Goal: Task Accomplishment & Management: Complete application form

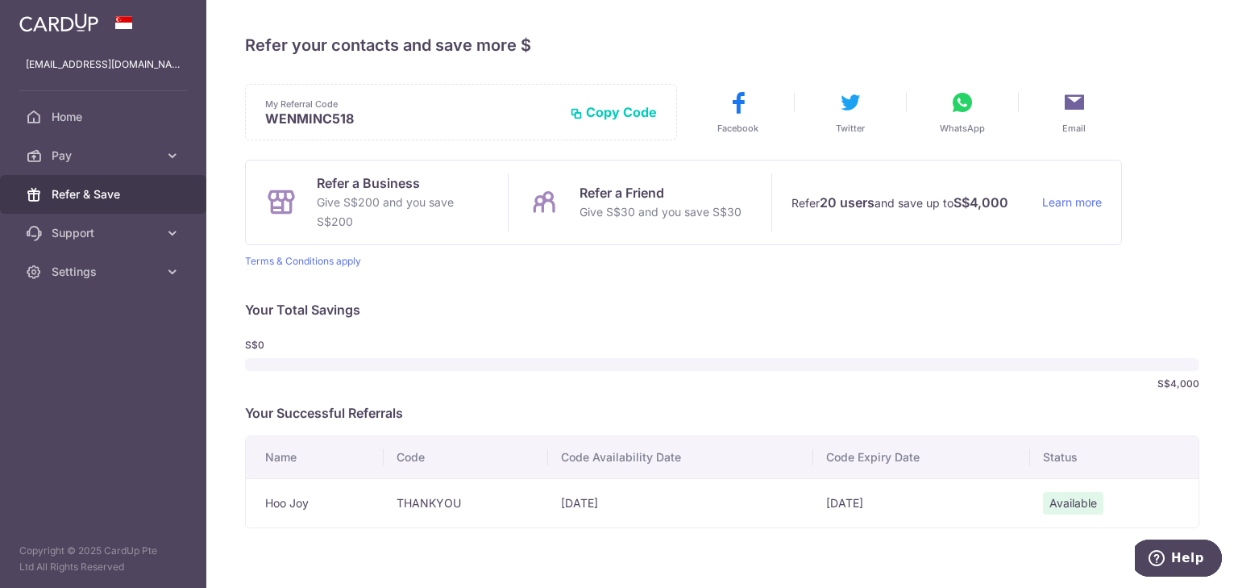
click at [717, 302] on p "Your Total Savings" at bounding box center [722, 309] width 954 height 19
drag, startPoint x: 712, startPoint y: 279, endPoint x: 370, endPoint y: 247, distance: 344.1
click at [370, 247] on div "My Referral Code WENMINC518 Copy Code Copied Facebook Twitter WhatsApp Email Re…" at bounding box center [722, 306] width 954 height 444
click at [461, 269] on div "My Referral Code WENMINC518 Copy Code Copied Facebook Twitter WhatsApp Email Re…" at bounding box center [722, 306] width 954 height 444
click at [614, 274] on div "My Referral Code WENMINC518 Copy Code Copied Facebook Twitter WhatsApp Email Re…" at bounding box center [722, 306] width 954 height 444
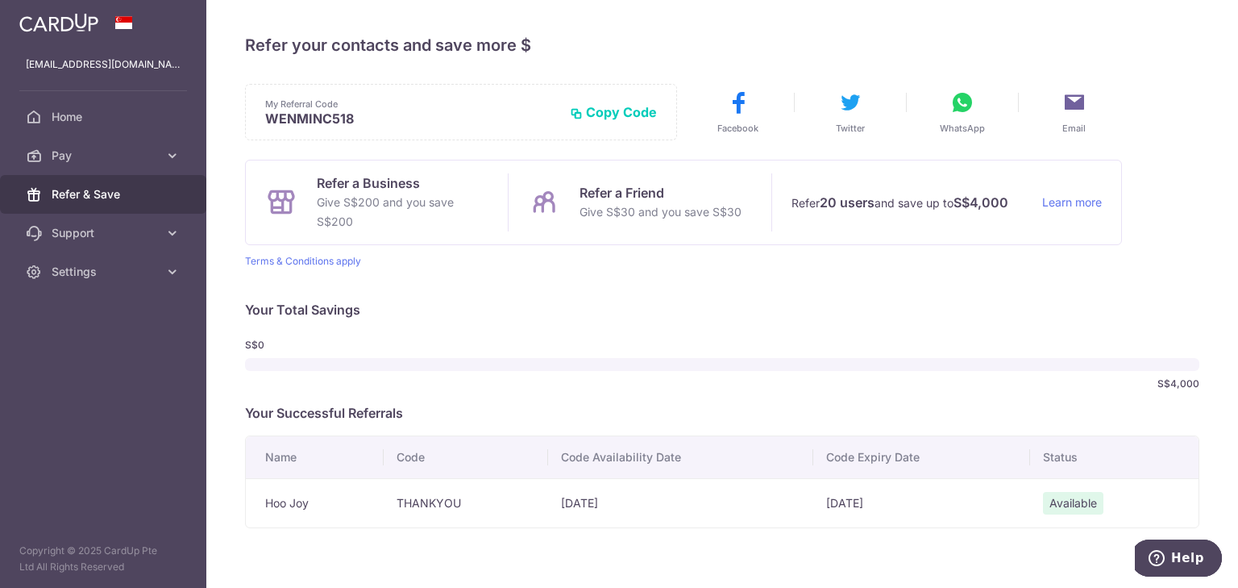
click at [624, 336] on div "S$0 S$4,000" at bounding box center [722, 364] width 954 height 64
click at [178, 151] on icon at bounding box center [172, 155] width 16 height 16
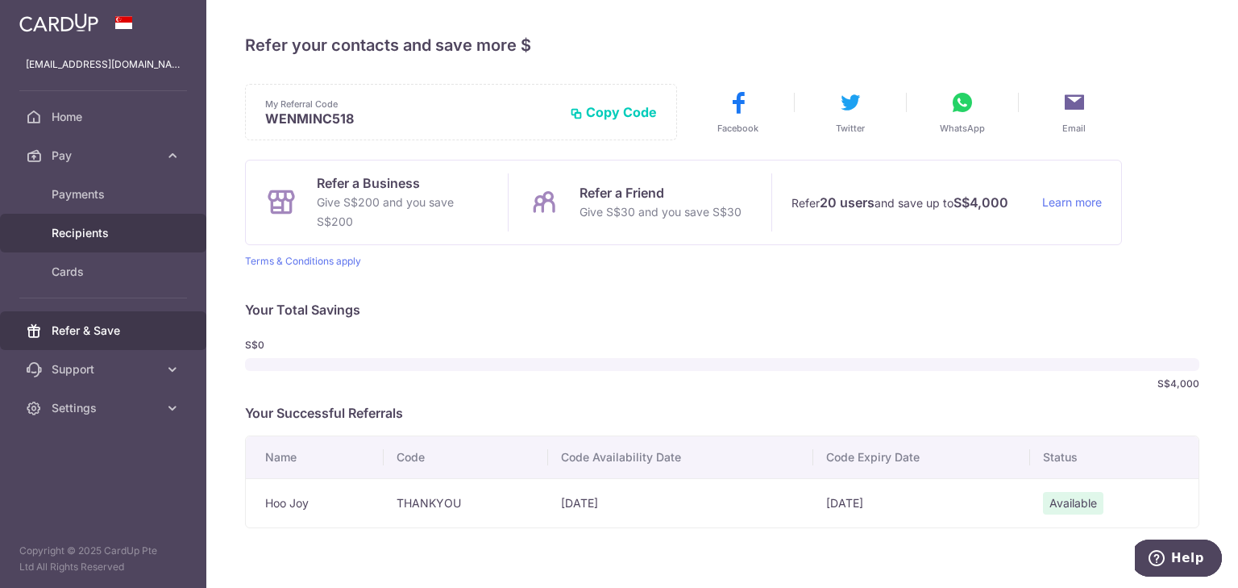
click at [160, 231] on link "Recipients" at bounding box center [103, 233] width 206 height 39
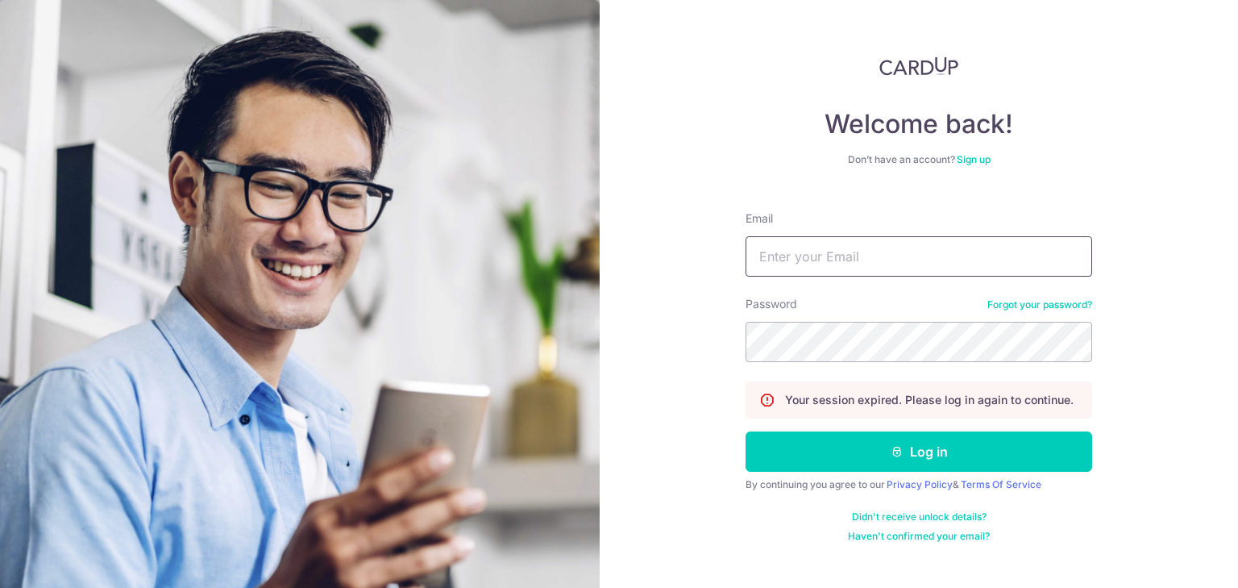
click at [790, 267] on input "Email" at bounding box center [919, 256] width 347 height 40
type input "[EMAIL_ADDRESS][DOMAIN_NAME]"
click at [746, 431] on button "Log in" at bounding box center [919, 451] width 347 height 40
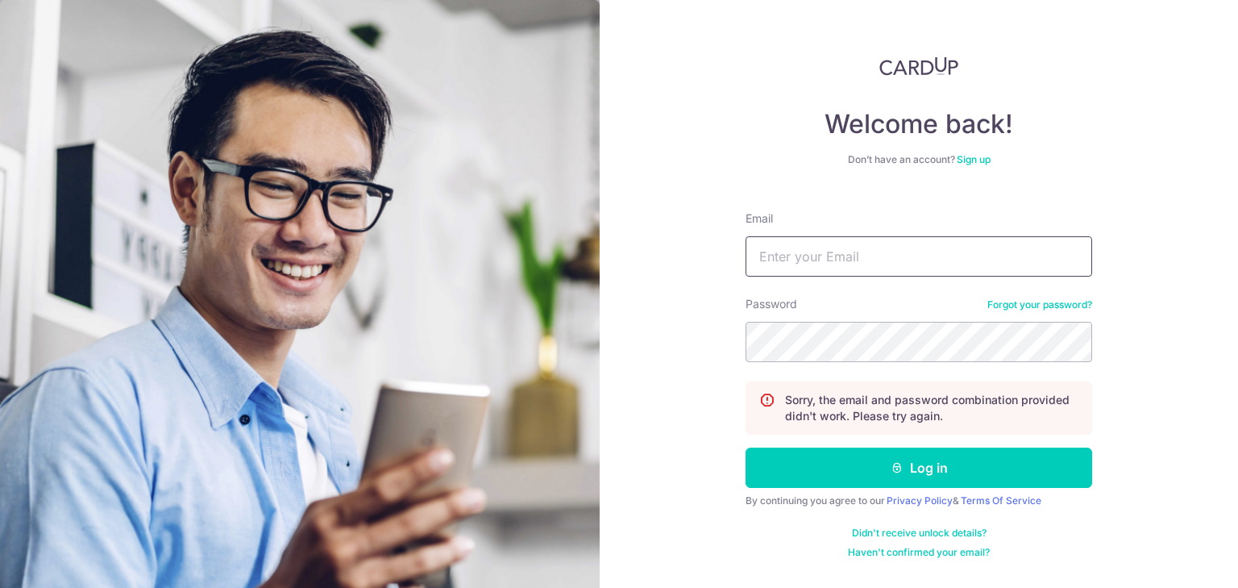
click at [832, 268] on input "Email" at bounding box center [919, 256] width 347 height 40
type input "[EMAIL_ADDRESS][DOMAIN_NAME]"
click at [746, 447] on button "Log in" at bounding box center [919, 467] width 347 height 40
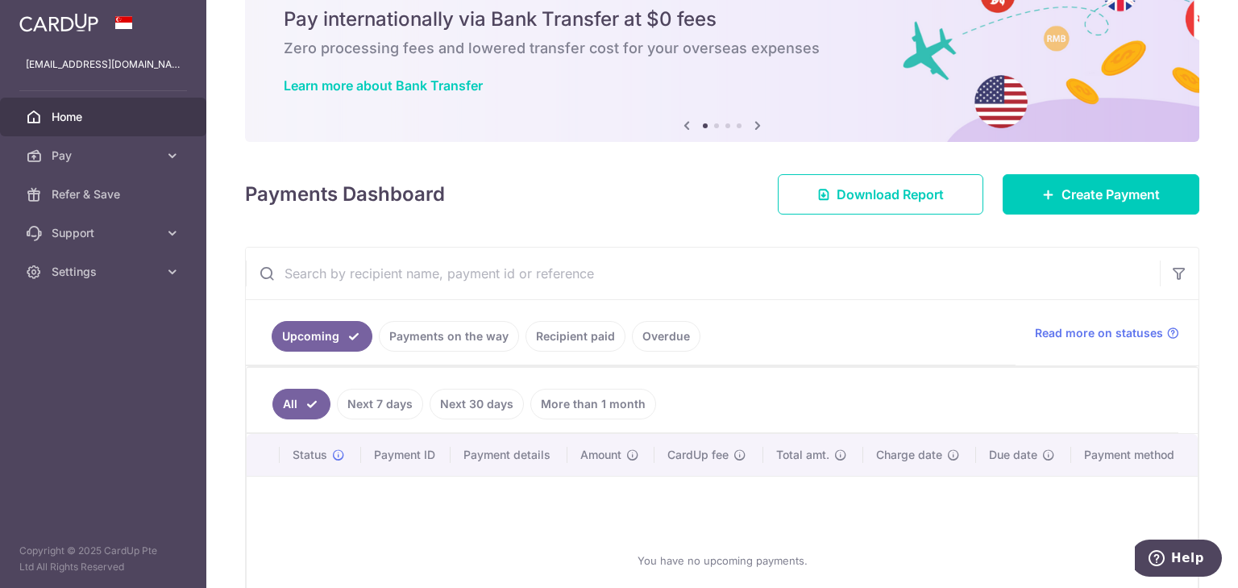
scroll to position [129, 0]
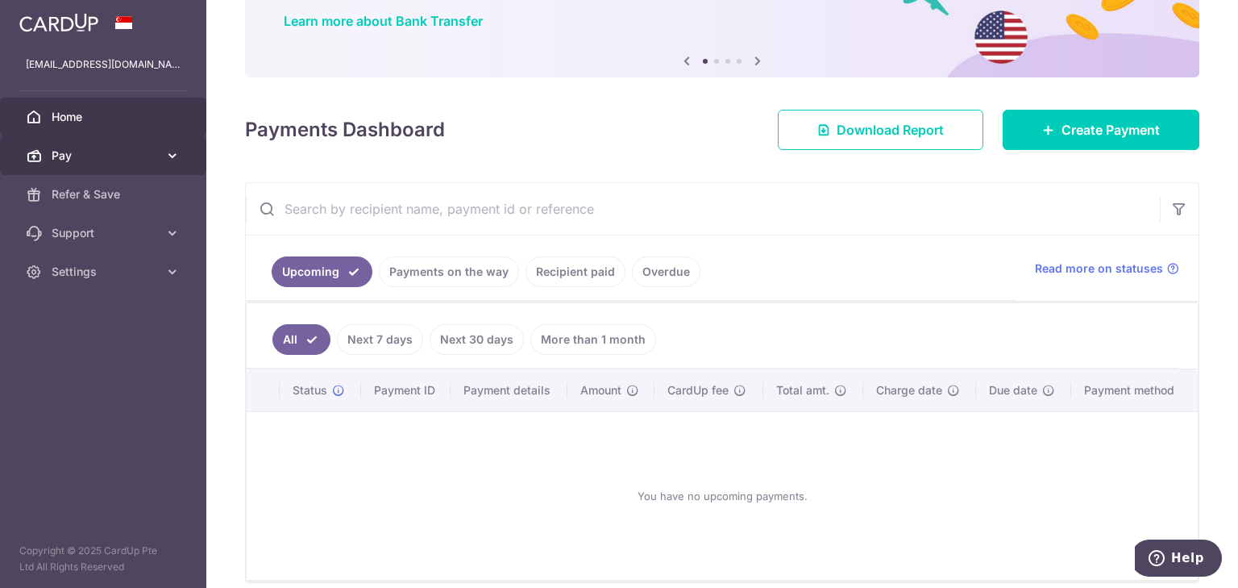
click at [126, 160] on span "Pay" at bounding box center [105, 155] width 106 height 16
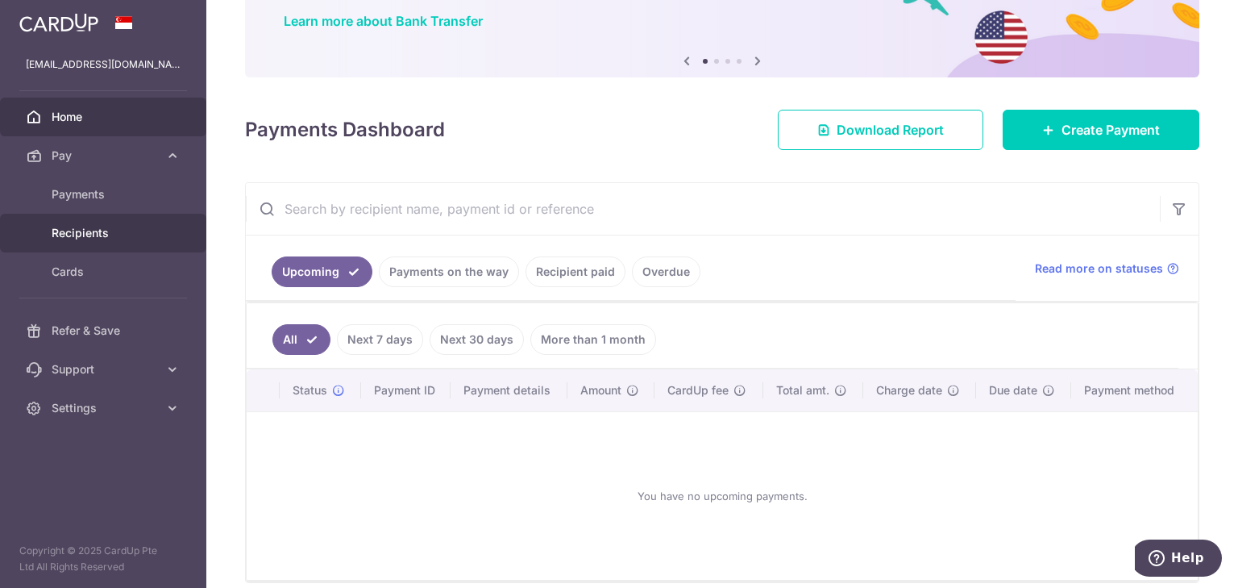
click at [114, 226] on span "Recipients" at bounding box center [105, 233] width 106 height 16
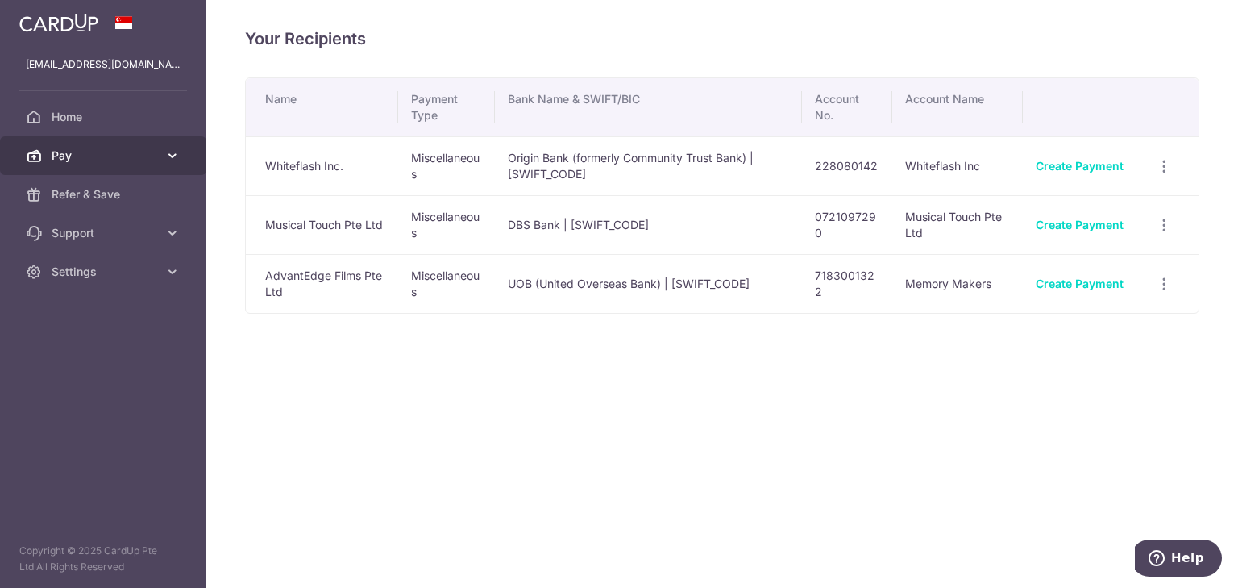
click at [123, 162] on span "Pay" at bounding box center [105, 155] width 106 height 16
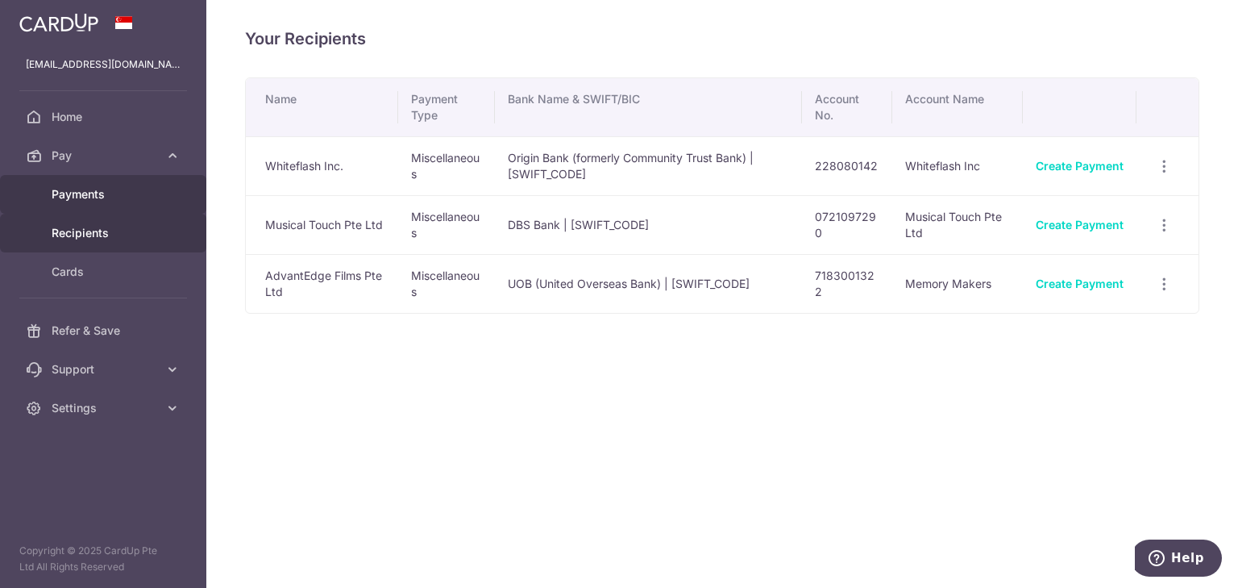
click at [111, 196] on span "Payments" at bounding box center [105, 194] width 106 height 16
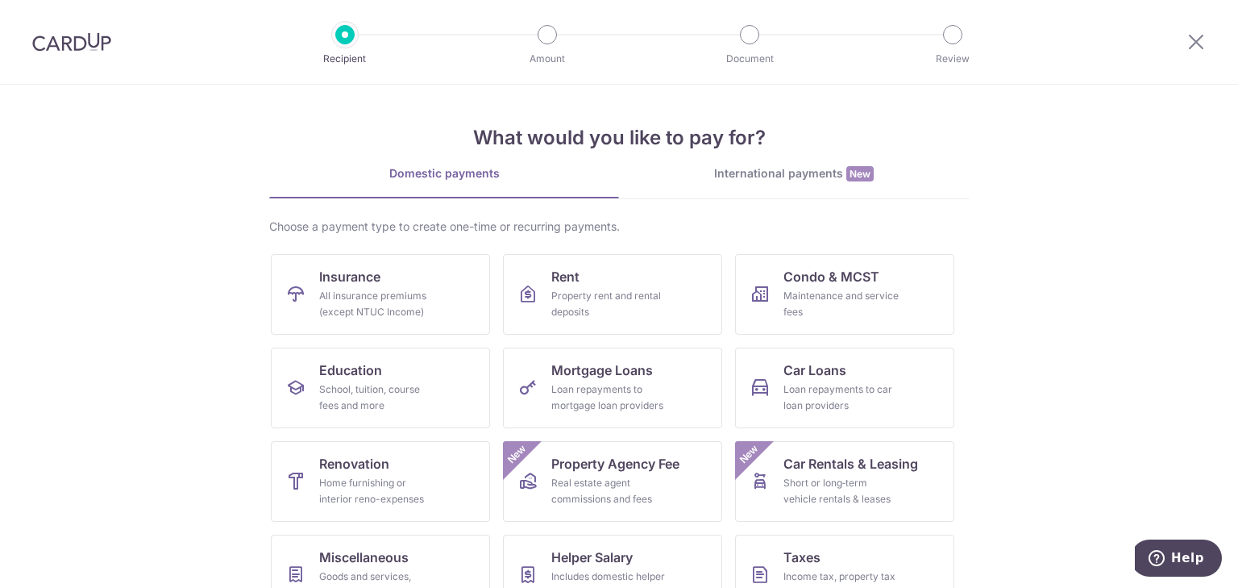
click at [89, 45] on img at bounding box center [71, 41] width 79 height 19
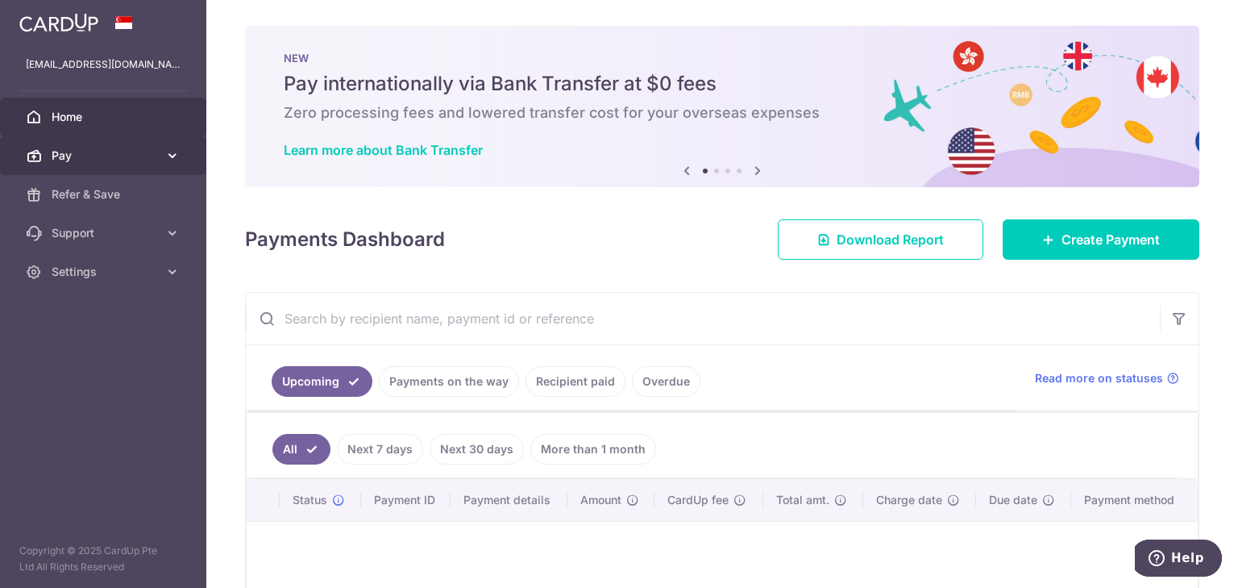
click at [105, 148] on span "Pay" at bounding box center [105, 155] width 106 height 16
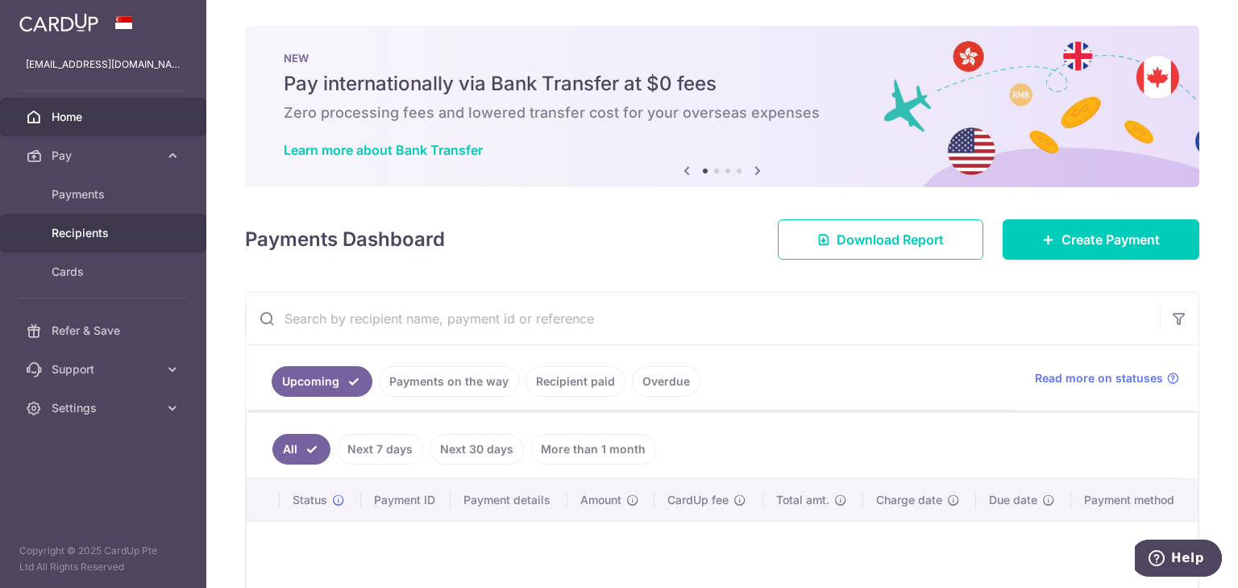
click at [91, 229] on span "Recipients" at bounding box center [105, 233] width 106 height 16
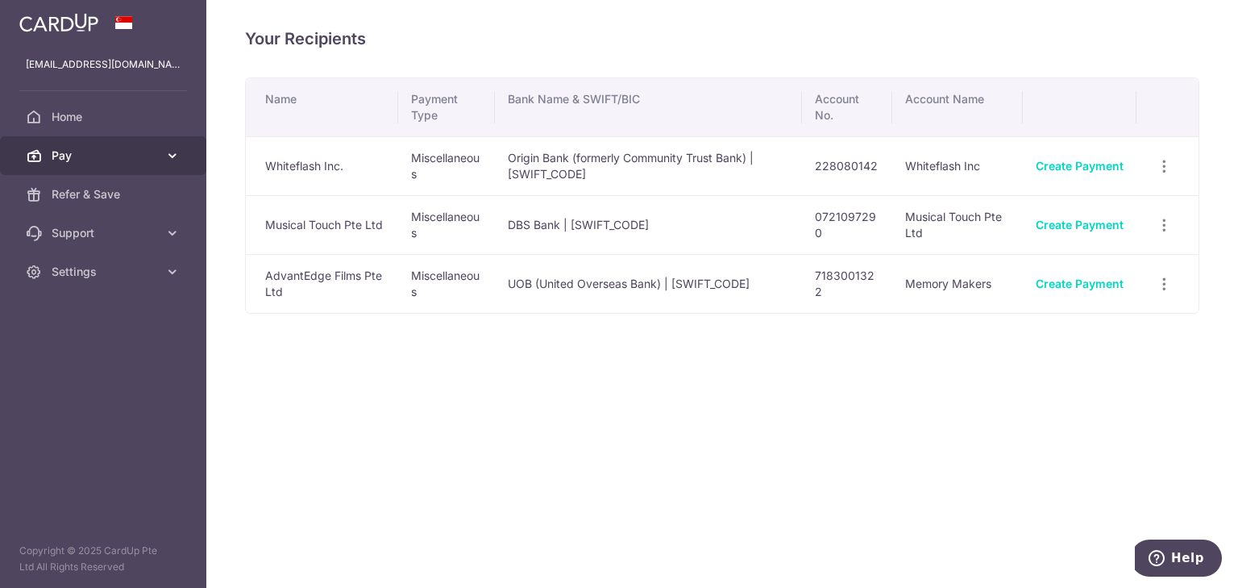
click at [127, 161] on span "Pay" at bounding box center [105, 155] width 106 height 16
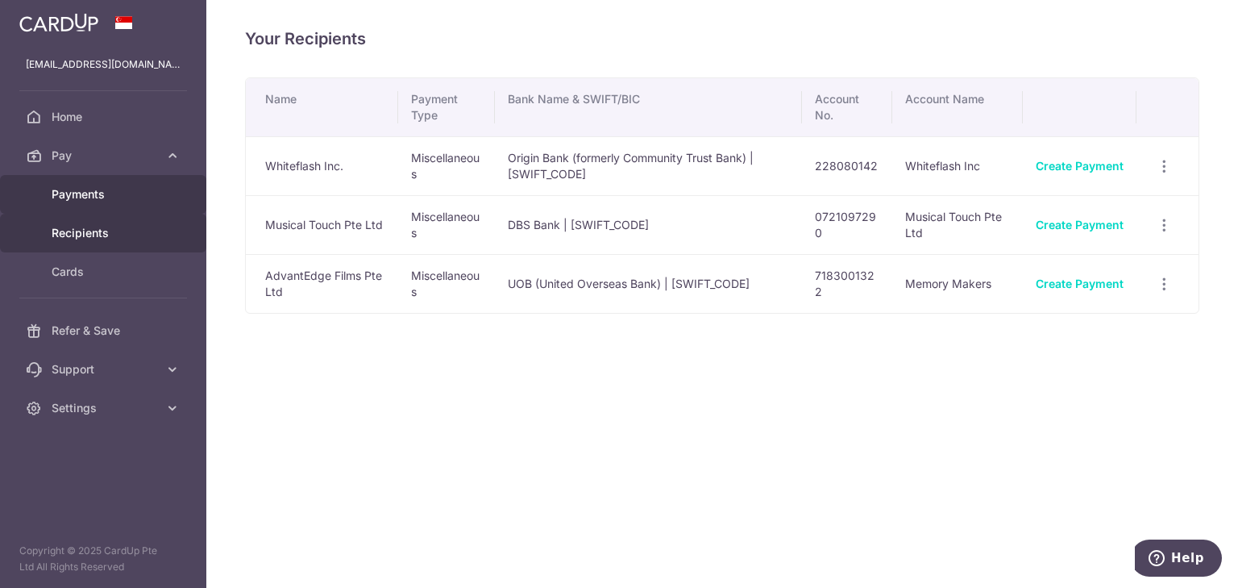
click at [97, 199] on span "Payments" at bounding box center [105, 194] width 106 height 16
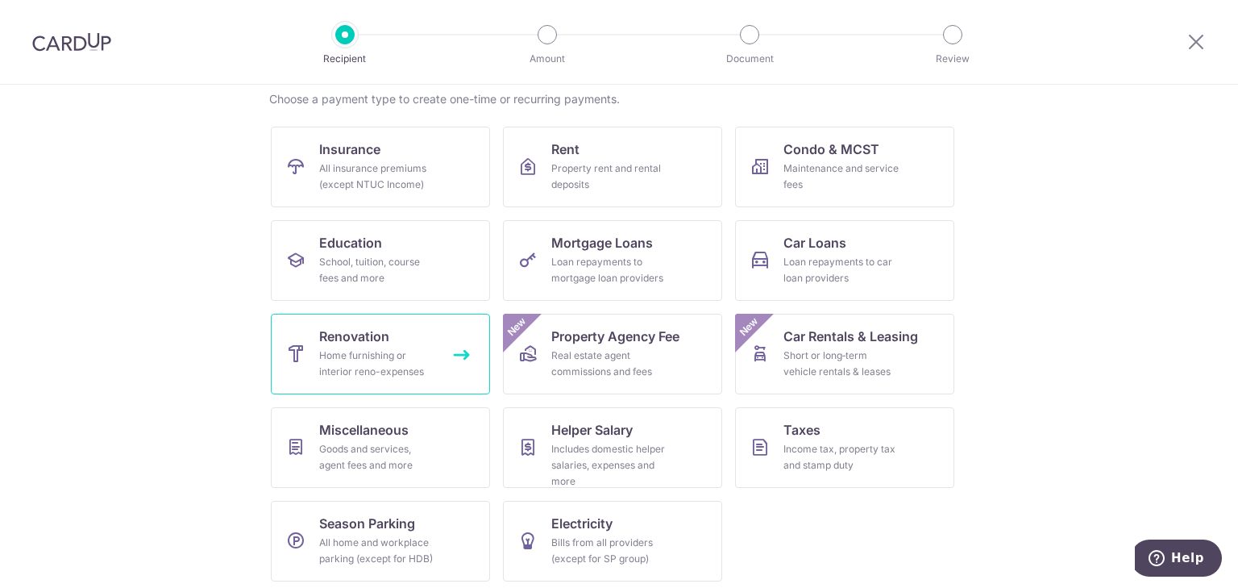
scroll to position [133, 0]
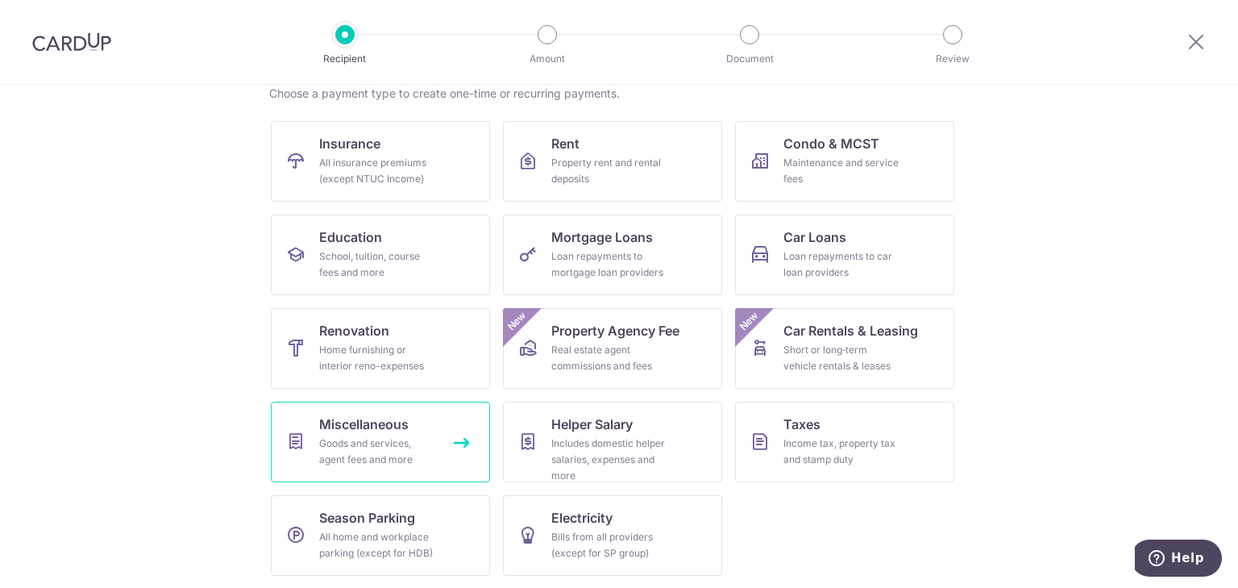
click at [349, 442] on div "Goods and services, agent fees and more" at bounding box center [377, 451] width 116 height 32
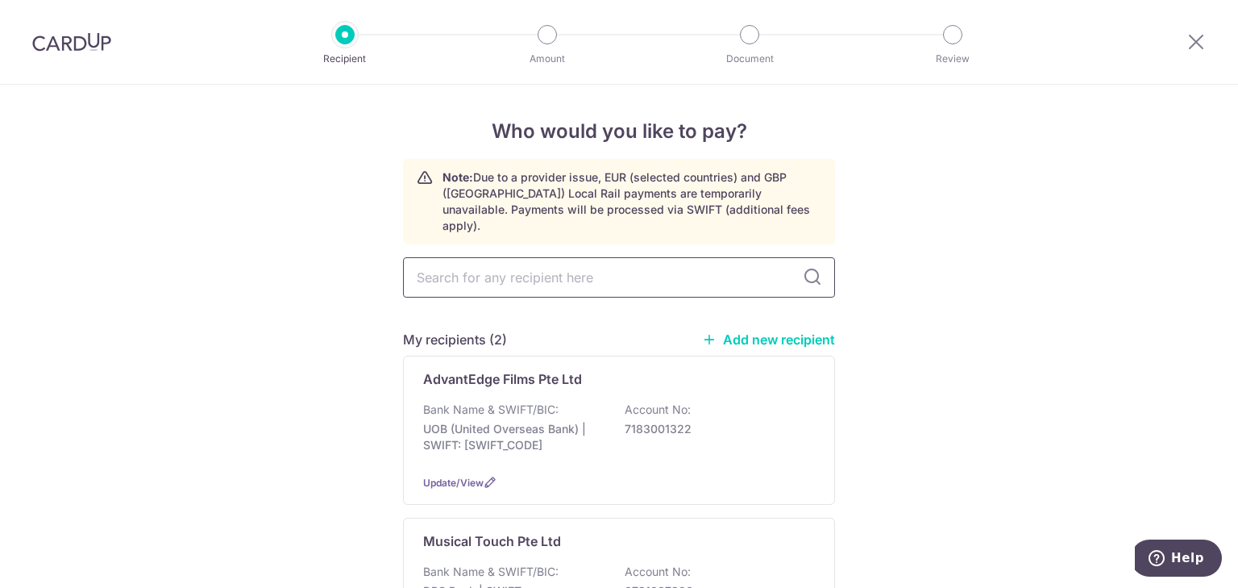
click at [571, 262] on input "text" at bounding box center [619, 277] width 432 height 40
click at [812, 331] on link "Add new recipient" at bounding box center [768, 339] width 133 height 16
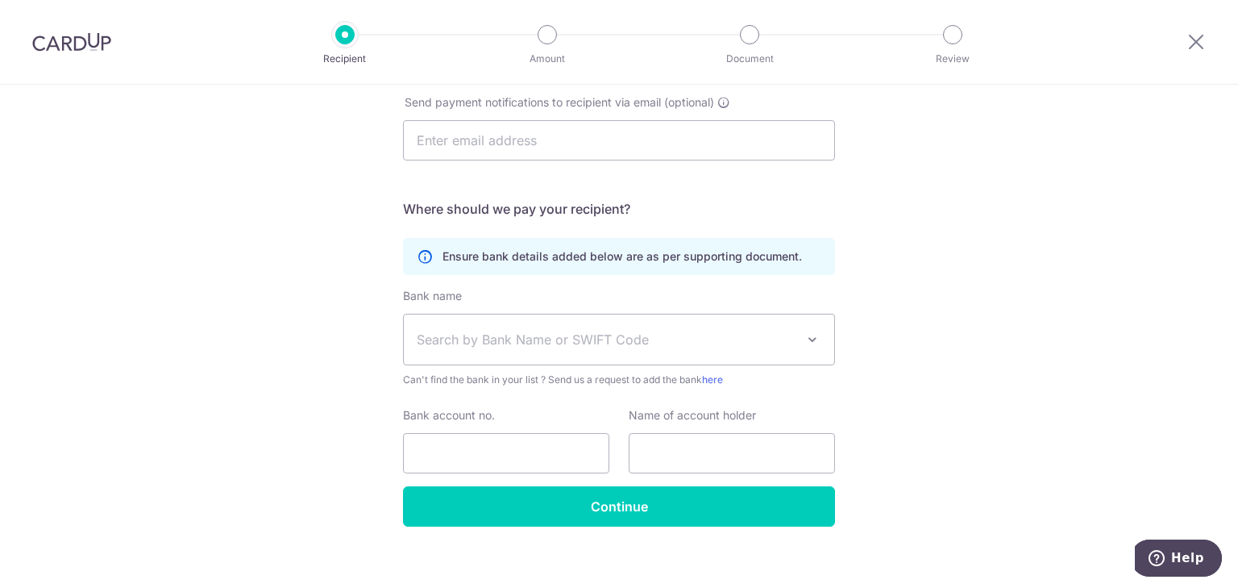
scroll to position [496, 0]
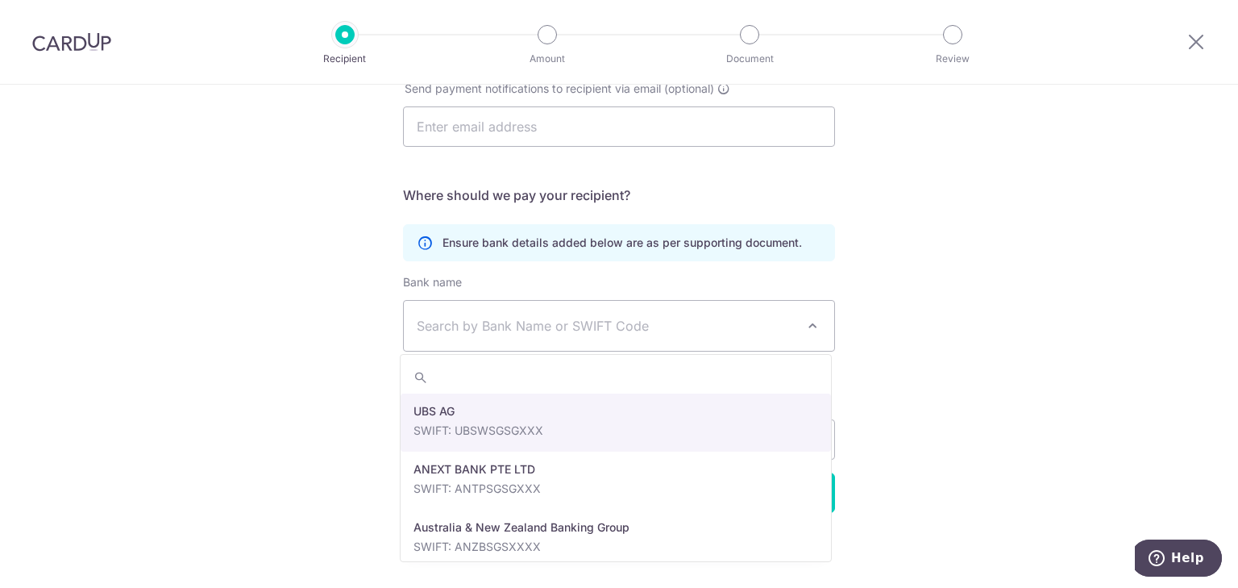
click at [600, 326] on span "Search by Bank Name or SWIFT Code" at bounding box center [606, 325] width 379 height 19
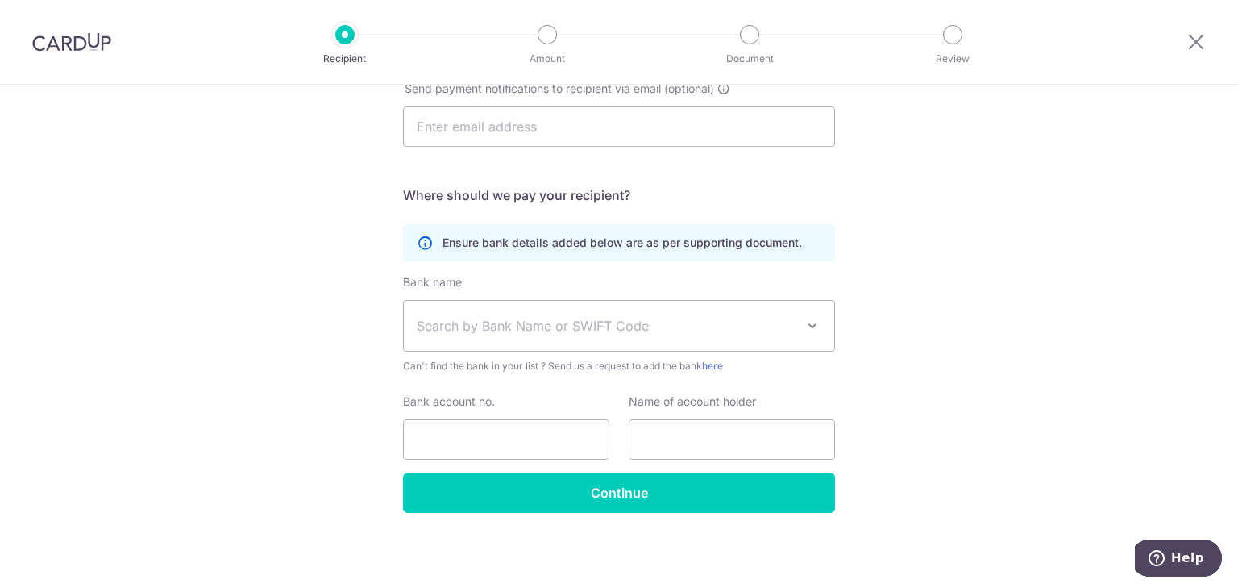
click at [600, 326] on span "Search by Bank Name or SWIFT Code" at bounding box center [606, 325] width 379 height 19
click at [933, 351] on div "Who would you like to pay? Your recipient does not need a CardUp account to rec…" at bounding box center [619, 88] width 1238 height 999
click at [628, 319] on span "Search by Bank Name or SWIFT Code" at bounding box center [606, 325] width 379 height 19
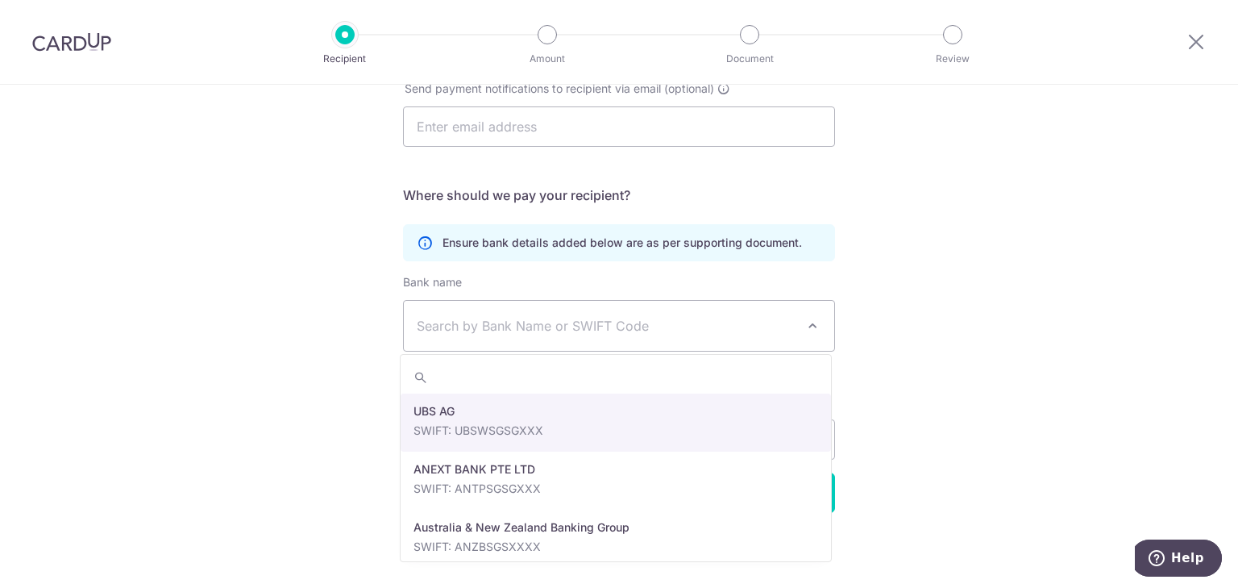
click at [628, 319] on span "Search by Bank Name or SWIFT Code" at bounding box center [606, 325] width 379 height 19
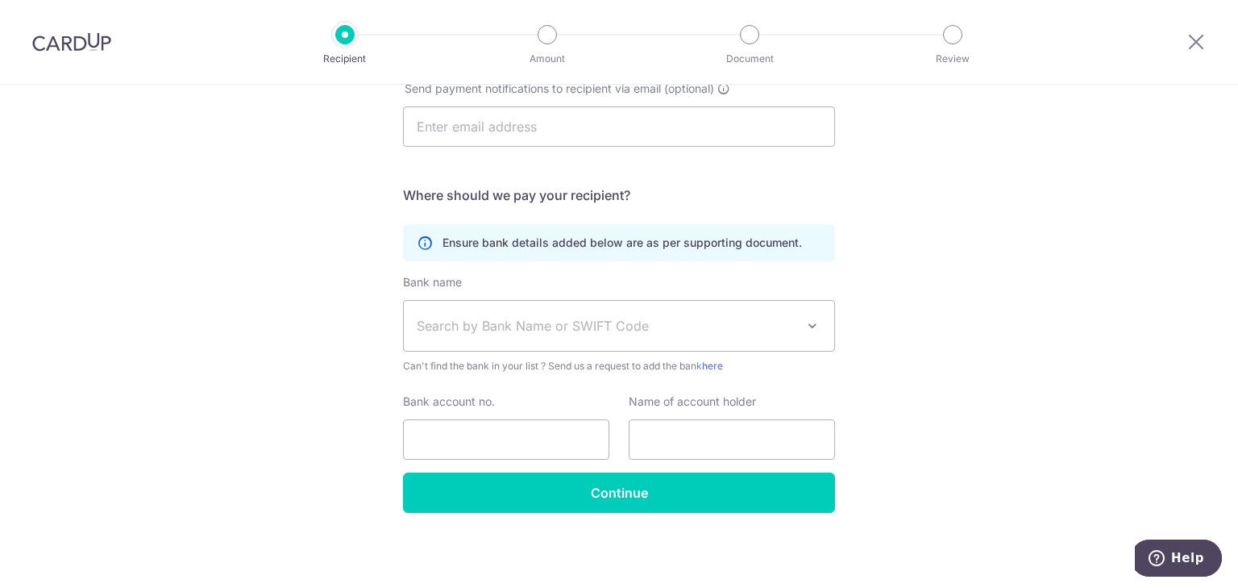
click at [934, 376] on div "Who would you like to pay? Your recipient does not need a CardUp account to rec…" at bounding box center [619, 88] width 1238 height 999
